Goal: Information Seeking & Learning: Learn about a topic

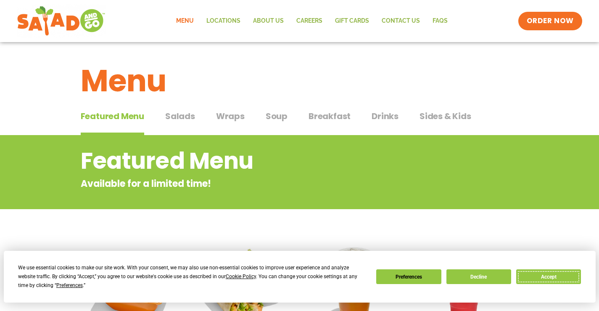
click at [540, 275] on button "Accept" at bounding box center [548, 276] width 65 height 15
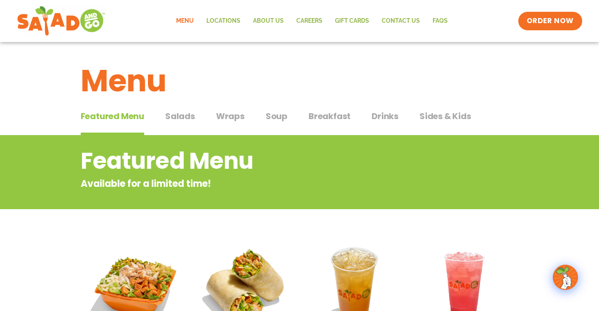
click at [221, 116] on span "Wraps" at bounding box center [230, 116] width 29 height 13
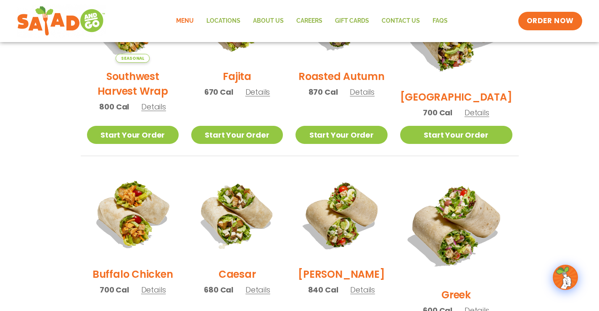
scroll to position [252, 0]
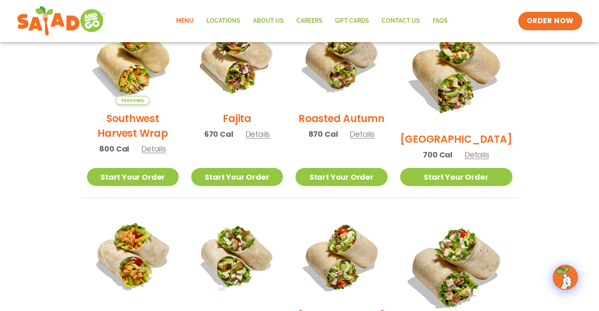
click at [337, 125] on h2 "Roasted Autumn" at bounding box center [342, 118] width 86 height 15
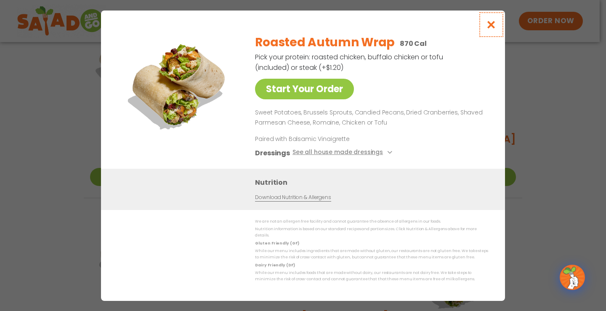
click at [488, 29] on icon "Close modal" at bounding box center [491, 24] width 11 height 9
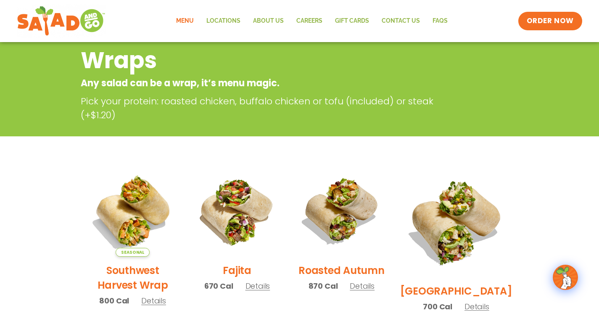
scroll to position [0, 0]
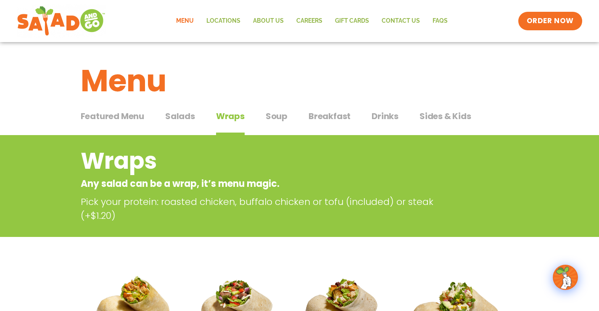
click at [111, 117] on span "Featured Menu" at bounding box center [112, 116] width 63 height 13
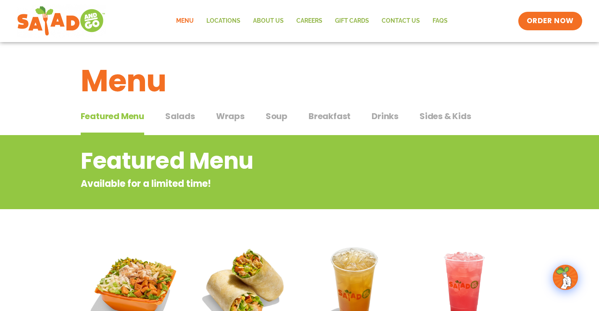
click at [278, 116] on span "Soup" at bounding box center [277, 116] width 22 height 13
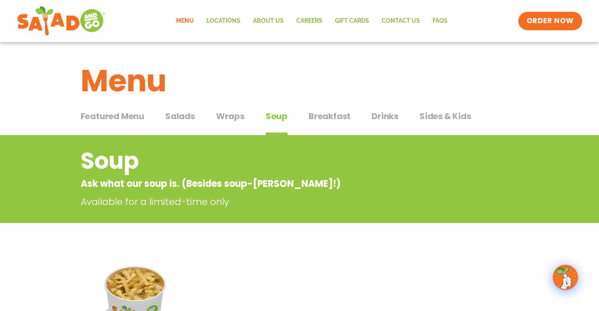
click at [225, 119] on span "Wraps" at bounding box center [230, 116] width 29 height 13
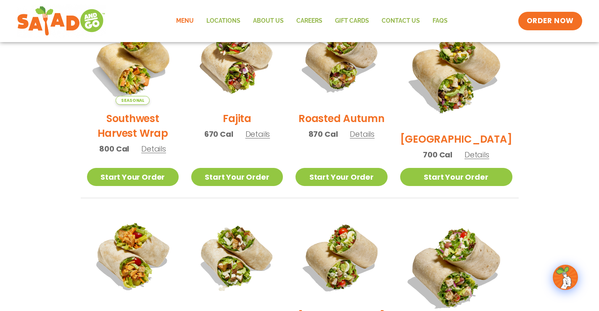
scroll to position [336, 0]
